Goal: Book appointment/travel/reservation

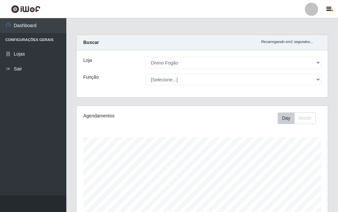
select select "499"
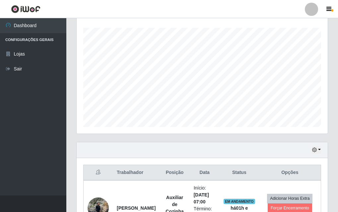
scroll to position [137, 251]
drag, startPoint x: 81, startPoint y: 101, endPoint x: 80, endPoint y: 124, distance: 22.5
click at [77, 116] on div "Agendamentos Day Month" at bounding box center [202, 64] width 251 height 137
drag, startPoint x: 80, startPoint y: 124, endPoint x: 83, endPoint y: 151, distance: 27.7
click at [83, 151] on div "Carregando... Buscar Recarregando em 29 segundos... Loja [Selecione...] Divino …" at bounding box center [201, 115] width 251 height 381
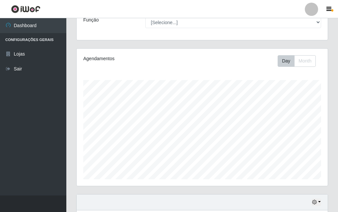
scroll to position [39, 0]
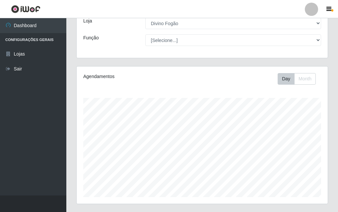
click at [82, 126] on div "Agendamentos Day Month" at bounding box center [202, 135] width 251 height 137
click at [73, 125] on div "Agendamentos Day Month" at bounding box center [201, 139] width 261 height 146
click at [276, 209] on div "Agendamentos Day Month 28/07 Agendamentos 12" at bounding box center [201, 139] width 261 height 146
click at [279, 210] on div "Agendamentos Day Month 28/07 Agendamentos 12" at bounding box center [201, 139] width 261 height 146
